Goal: Task Accomplishment & Management: Manage account settings

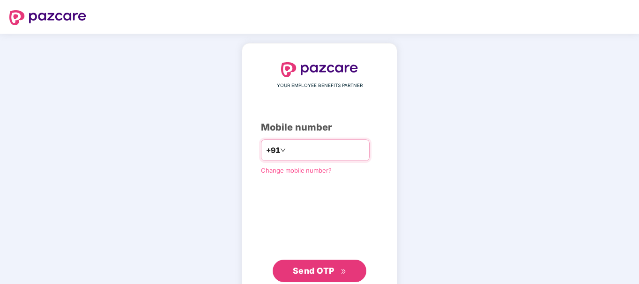
click at [309, 153] on input "number" at bounding box center [326, 150] width 77 height 15
type input "**********"
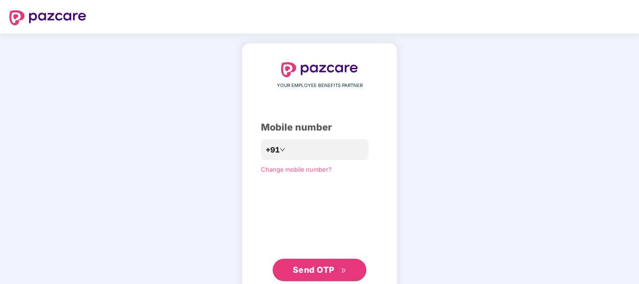
click at [320, 274] on span "Send OTP" at bounding box center [314, 270] width 42 height 10
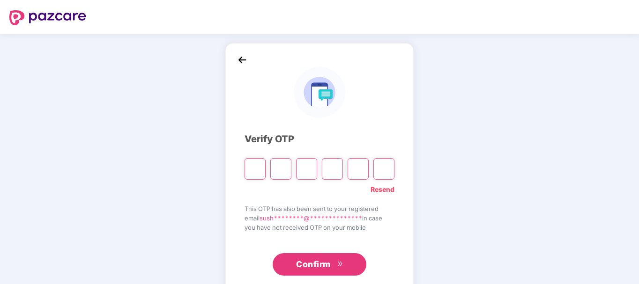
click at [506, 182] on div "**********" at bounding box center [319, 170] width 639 height 272
click at [260, 169] on input "Please enter verification code. Digit 1" at bounding box center [255, 169] width 21 height 22
type input "*"
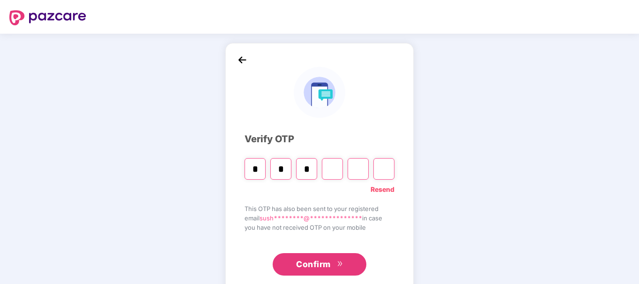
type input "*"
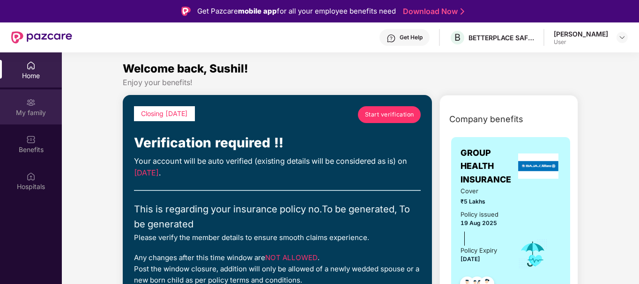
click at [30, 109] on div "My family" at bounding box center [31, 112] width 62 height 9
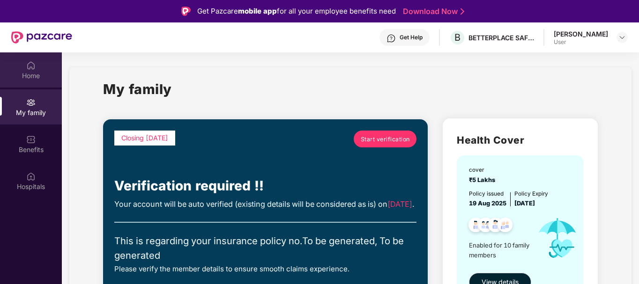
click at [28, 75] on div "Home" at bounding box center [31, 75] width 62 height 9
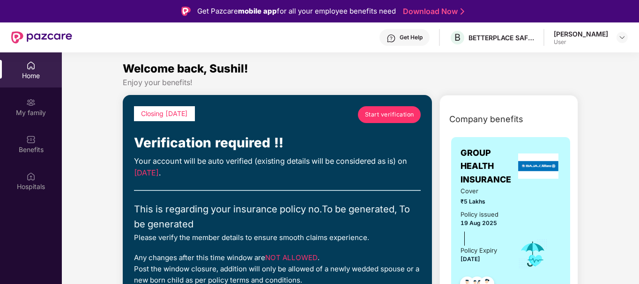
click at [380, 111] on span "Start verification" at bounding box center [389, 114] width 49 height 9
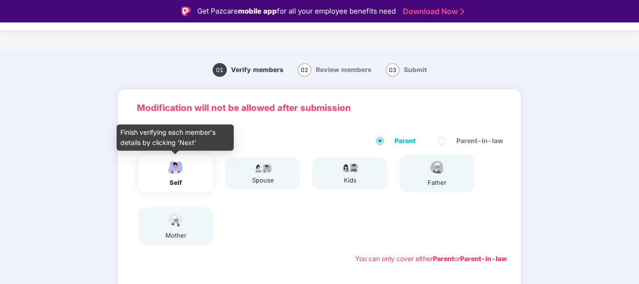
click at [176, 175] on img at bounding box center [175, 167] width 23 height 16
